Goal: Information Seeking & Learning: Learn about a topic

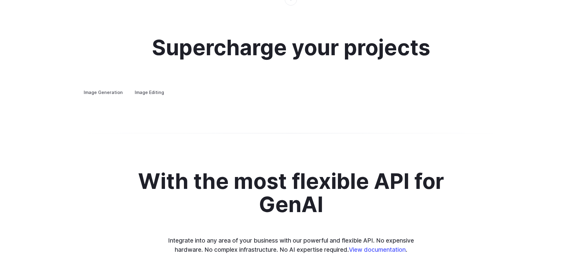
scroll to position [1160, 0]
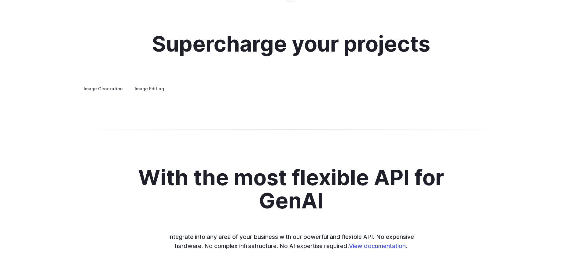
click at [0, 0] on details "Concept design Quickly ideate and polish new concepts, from character design, t…" at bounding box center [0, 0] width 0 height 0
click at [288, 93] on div "Image Generation Image Editing Custom avatars Create avatars in any style you d…" at bounding box center [290, 89] width 425 height 8
click at [0, 0] on details "Concept design Quickly ideate and polish new concepts, from character design, t…" at bounding box center [0, 0] width 0 height 0
click at [0, 0] on summary "Concept design" at bounding box center [0, 0] width 0 height 0
click at [0, 0] on summary "Creative styling" at bounding box center [0, 0] width 0 height 0
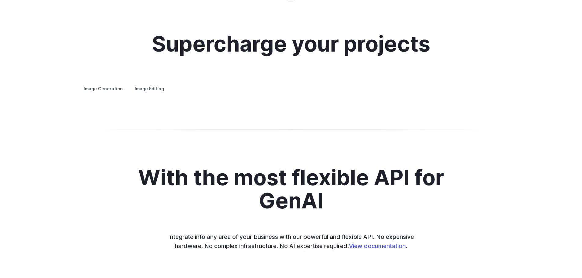
drag, startPoint x: 279, startPoint y: 169, endPoint x: 280, endPoint y: 177, distance: 8.0
click at [0, 0] on summary "Architecture" at bounding box center [0, 0] width 0 height 0
click at [0, 0] on details "Architecture Visualize architectural designs with ease, from initial sketches t…" at bounding box center [0, 0] width 0 height 0
click at [0, 0] on details "Product design Quickly design and visualize new product lines, accessories, or …" at bounding box center [0, 0] width 0 height 0
click at [0, 0] on summary "Product design" at bounding box center [0, 0] width 0 height 0
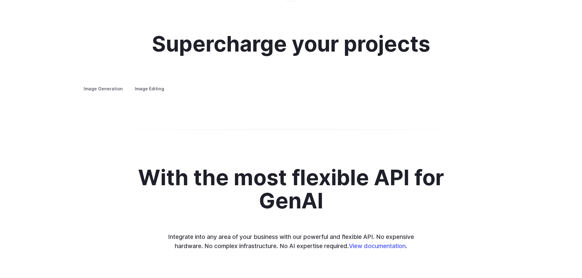
click at [0, 0] on details "Personalized assets Say goodbye to generic stock photos with custom images for …" at bounding box center [0, 0] width 0 height 0
click at [0, 0] on summary "Architecture" at bounding box center [0, 0] width 0 height 0
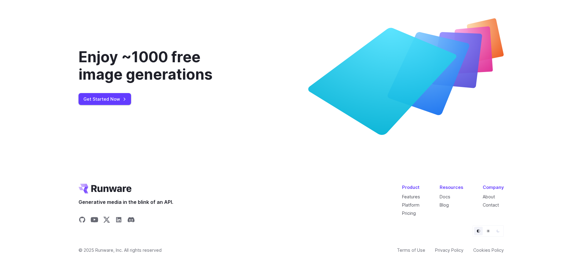
scroll to position [2346, 0]
